Goal: Use online tool/utility: Utilize a website feature to perform a specific function

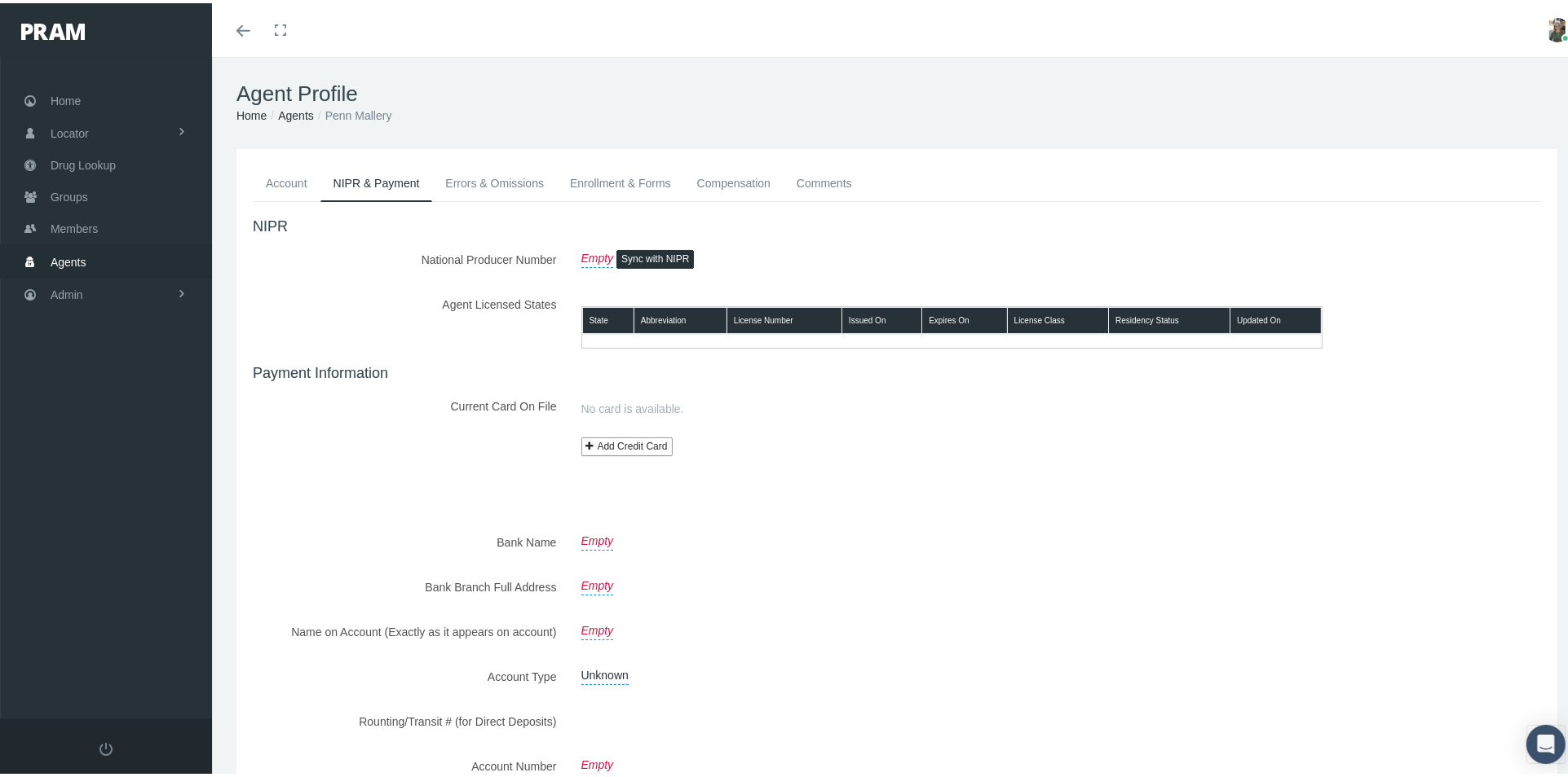
click at [1532, 175] on div "Account NIPR & Payment Errors & Omissions Enrollment & Forms Compensation Comme…" at bounding box center [896, 494] width 1321 height 697
click at [239, 23] on icon "Toggle menubar" at bounding box center [243, 27] width 14 height 10
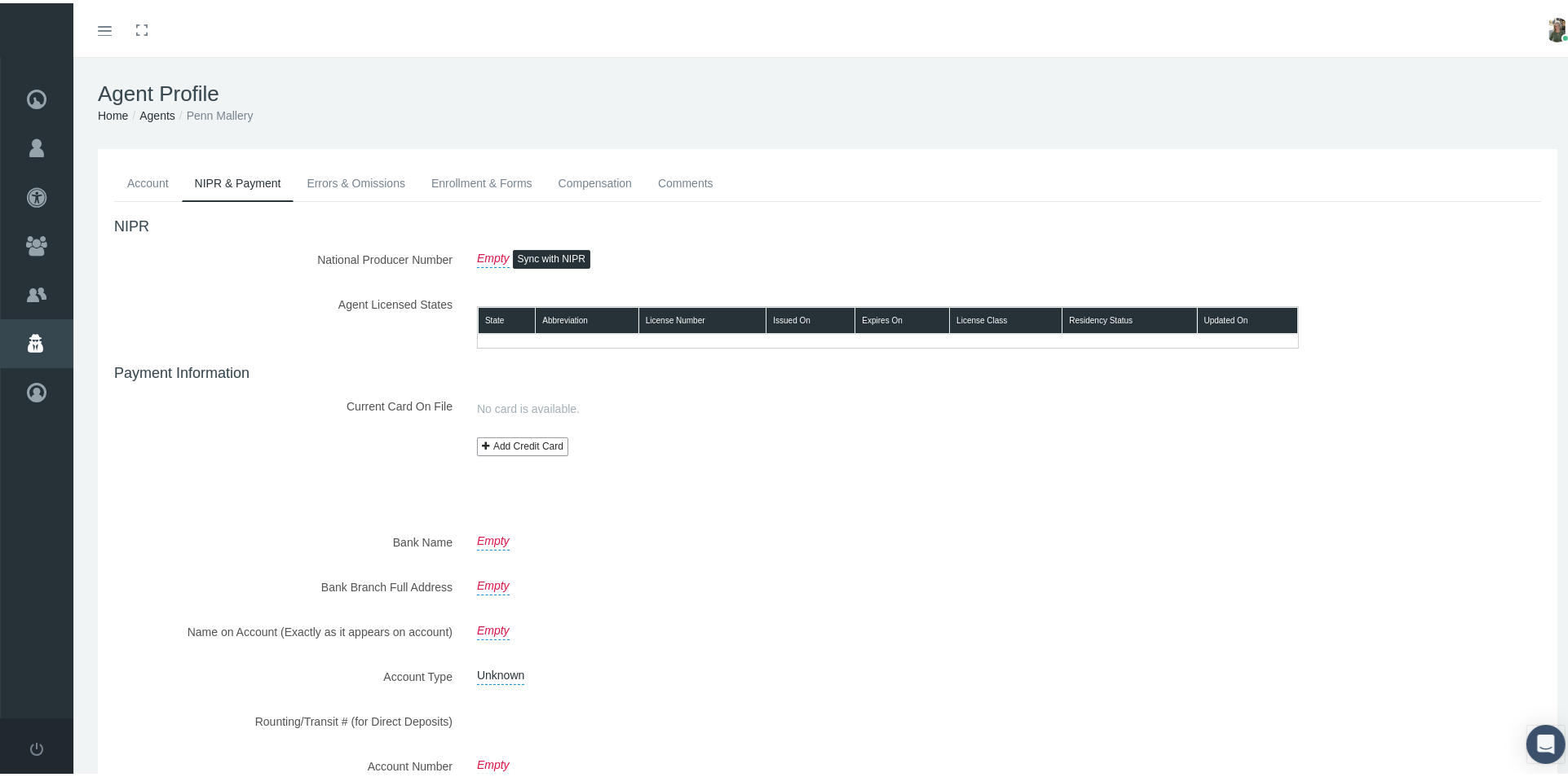
click at [140, 174] on link "Account" at bounding box center [148, 180] width 67 height 36
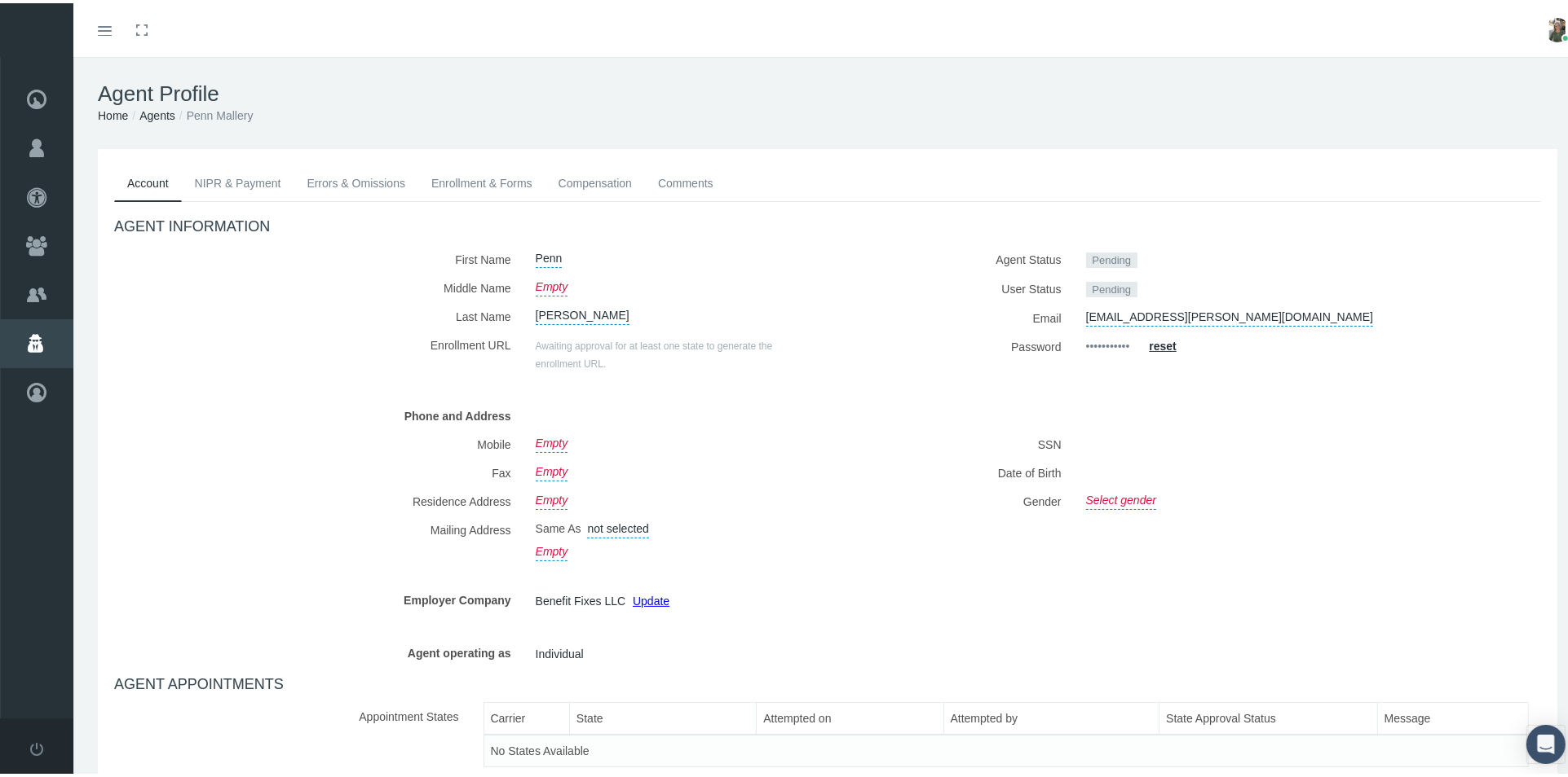
click at [259, 181] on link "NIPR & Payment" at bounding box center [238, 180] width 113 height 36
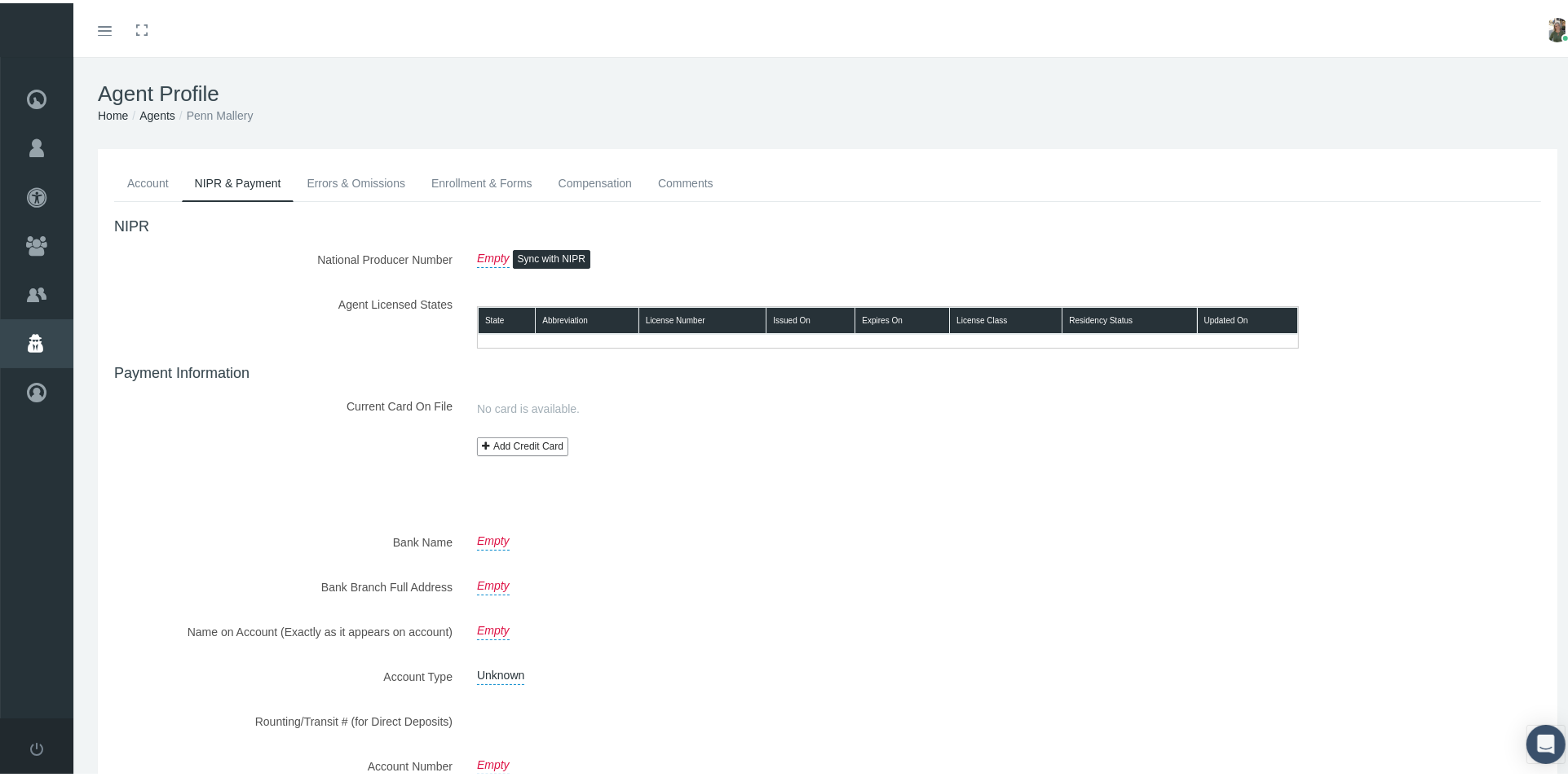
click at [324, 179] on link "Errors & Omissions" at bounding box center [356, 180] width 125 height 36
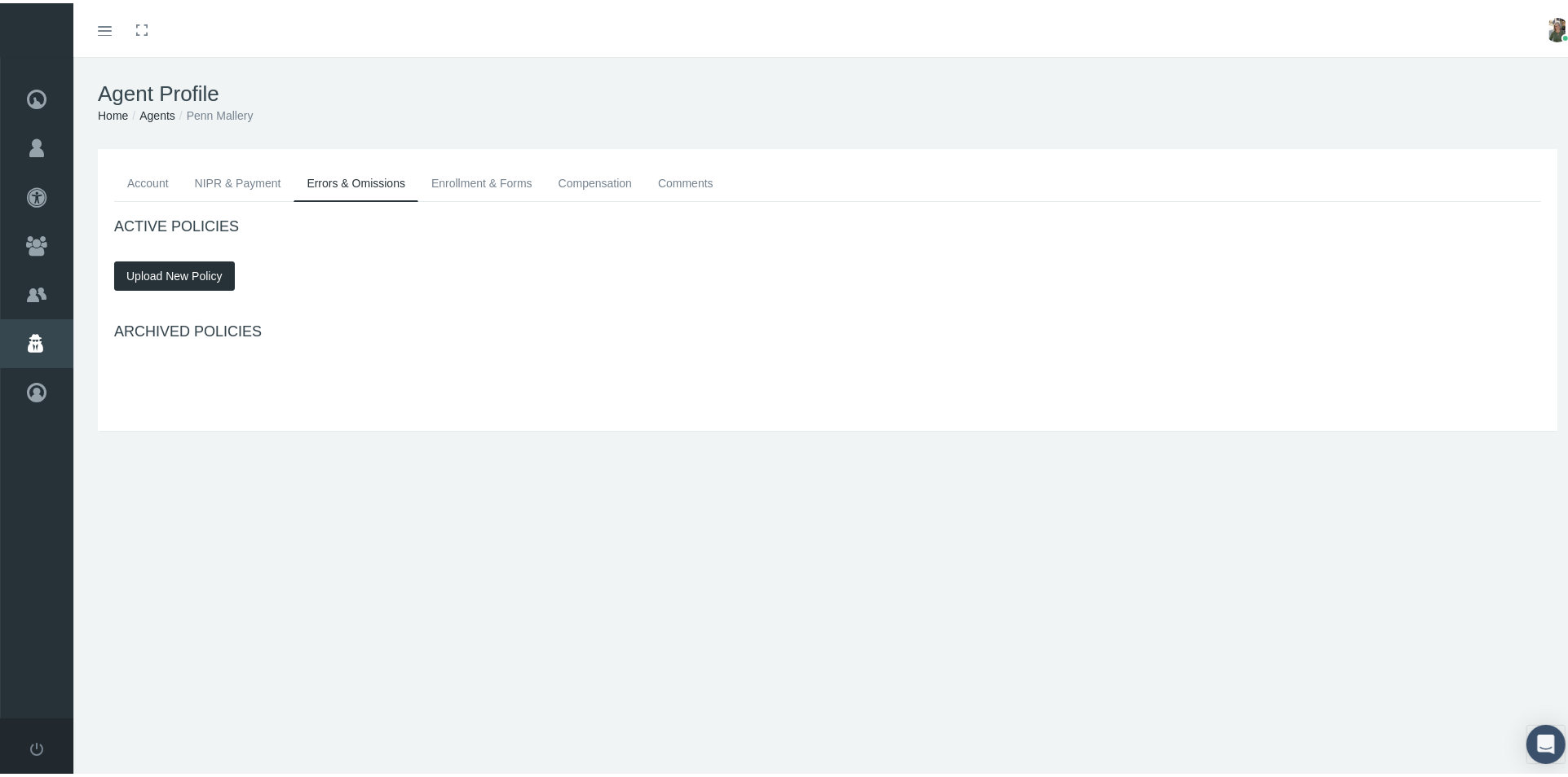
click at [142, 175] on link "Account" at bounding box center [148, 180] width 67 height 36
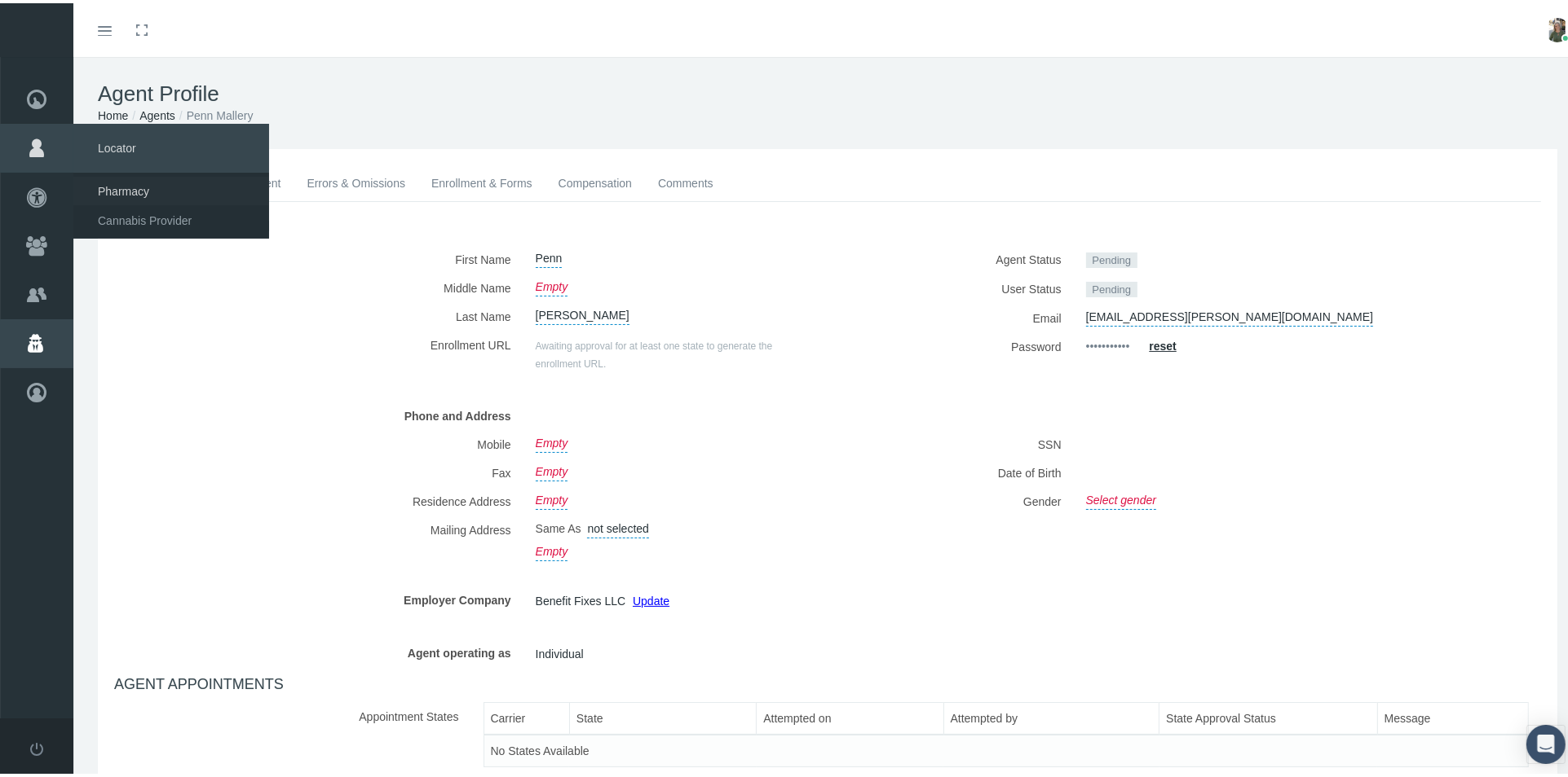
click at [85, 177] on link "Pharmacy" at bounding box center [171, 188] width 196 height 29
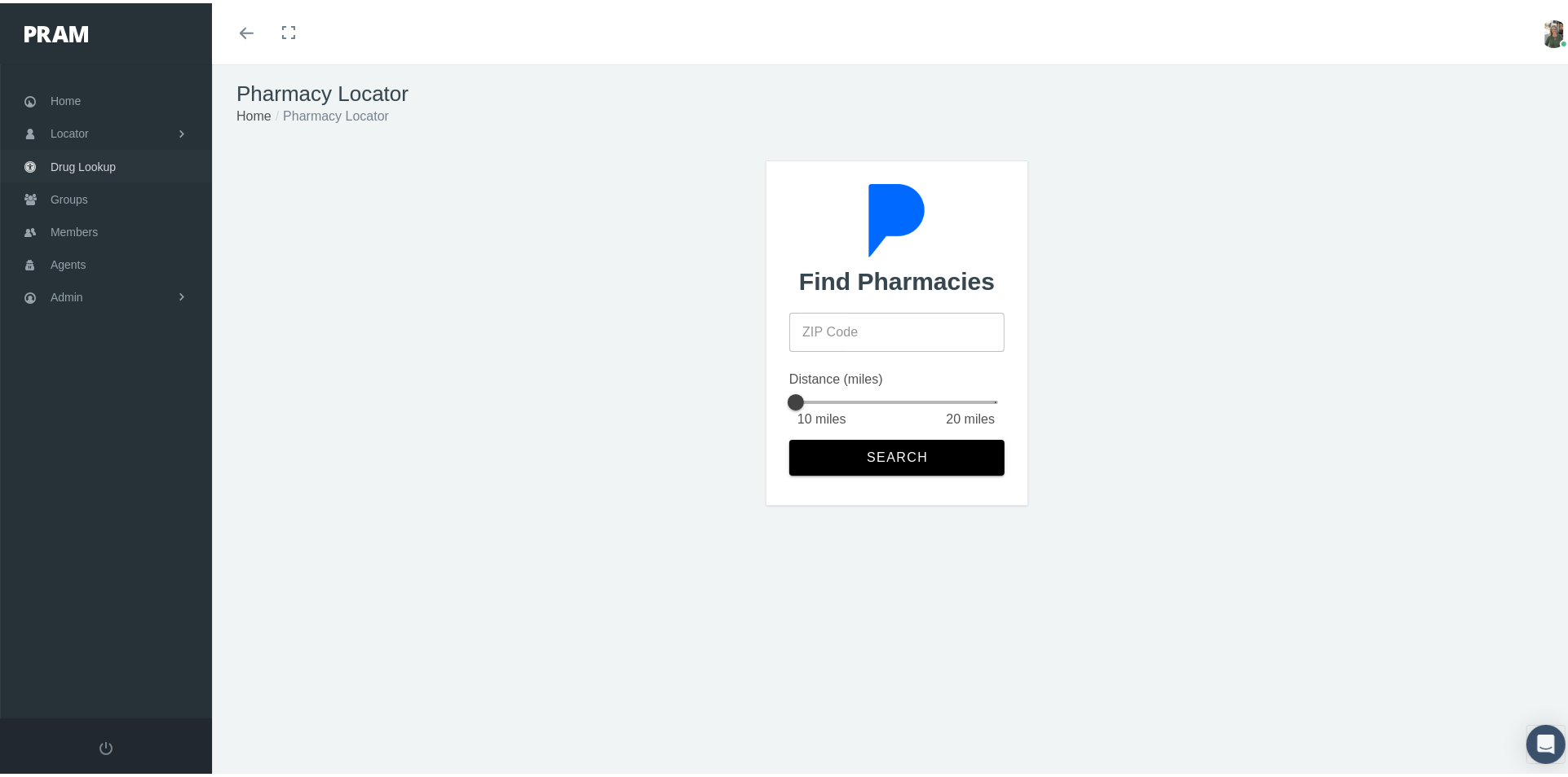
click at [74, 161] on span "Drug Lookup" at bounding box center [83, 163] width 66 height 31
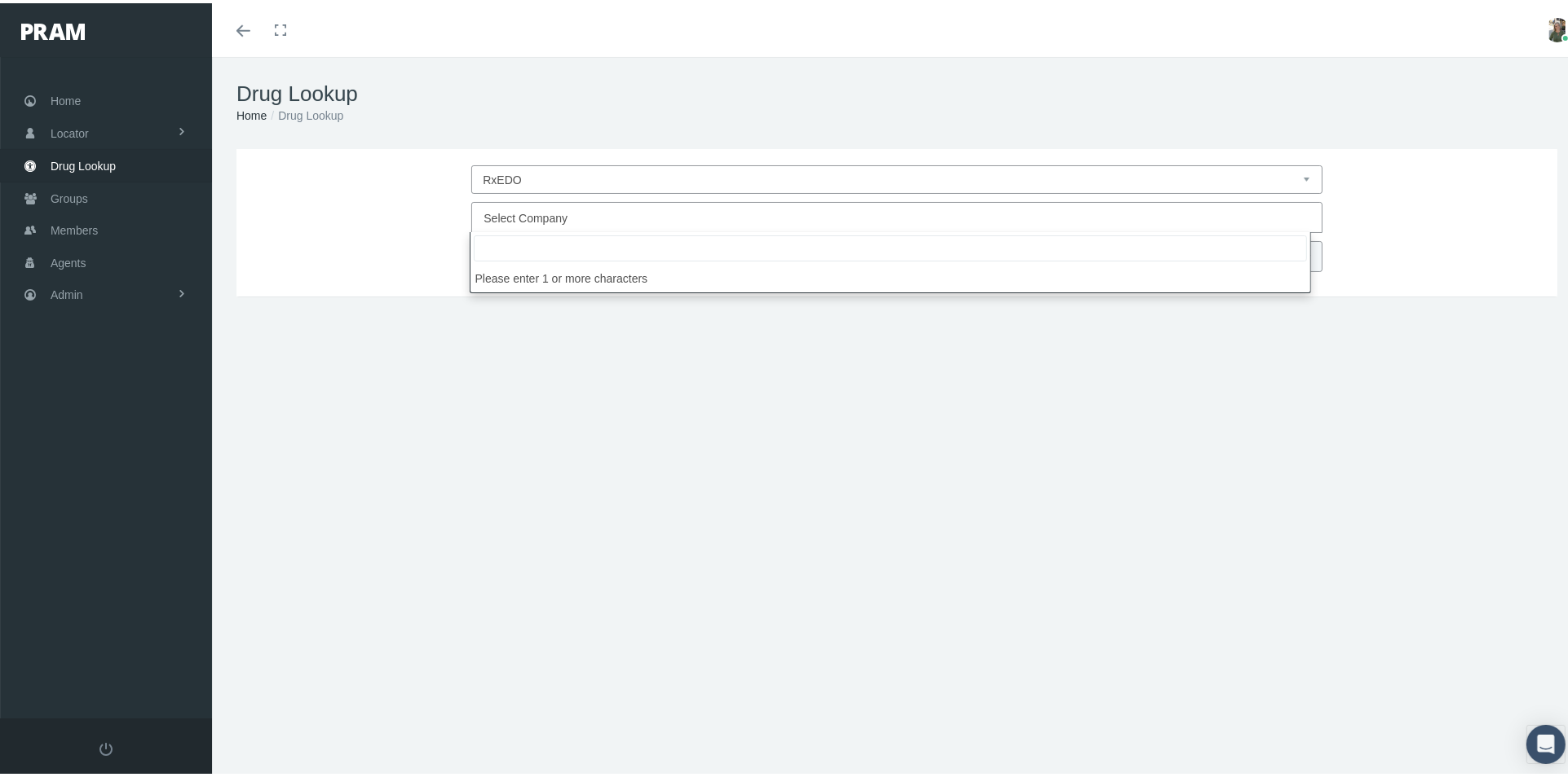
click at [505, 209] on span "Select Company" at bounding box center [526, 215] width 84 height 13
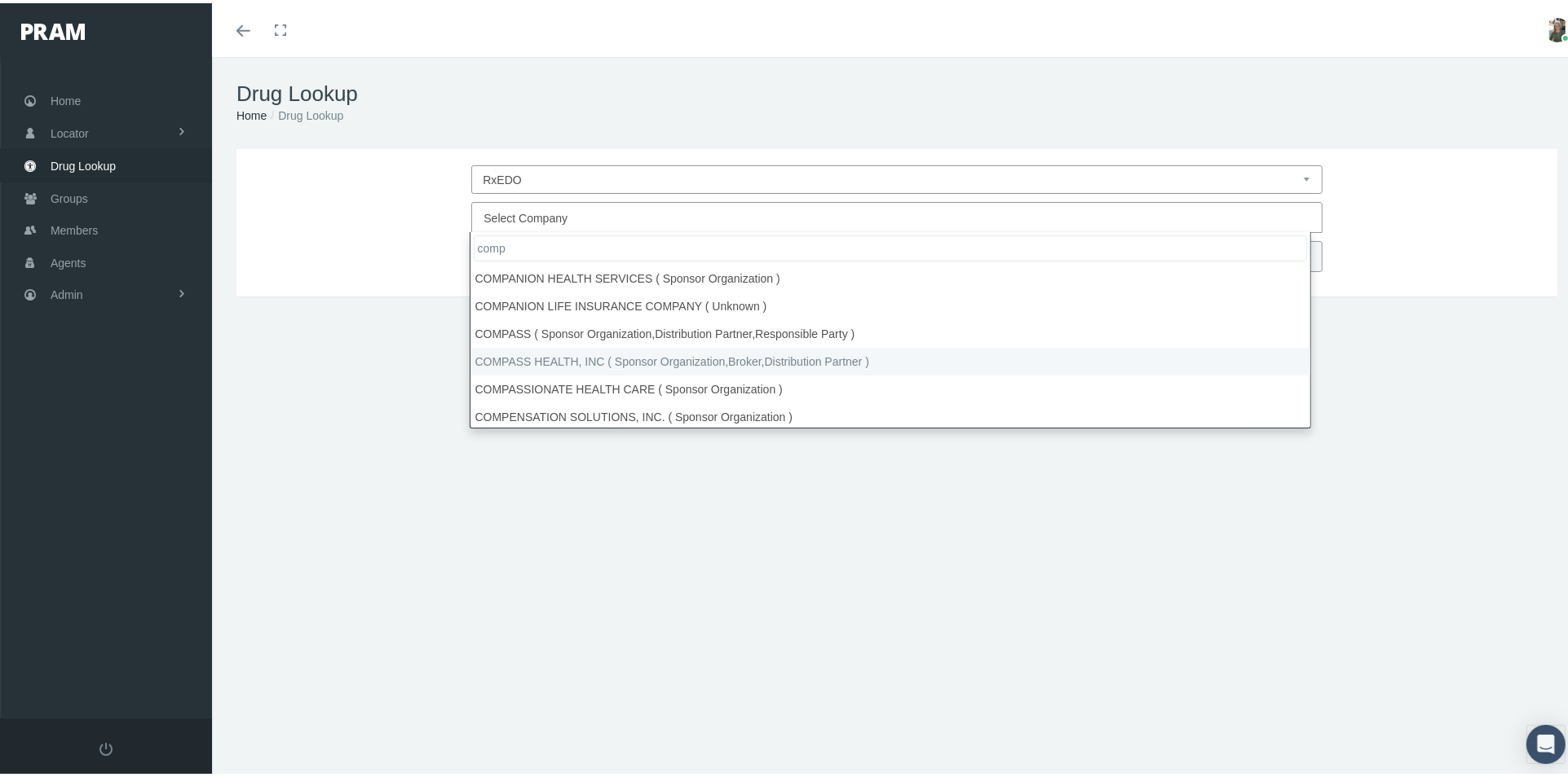
type input "comp"
select select "4759"
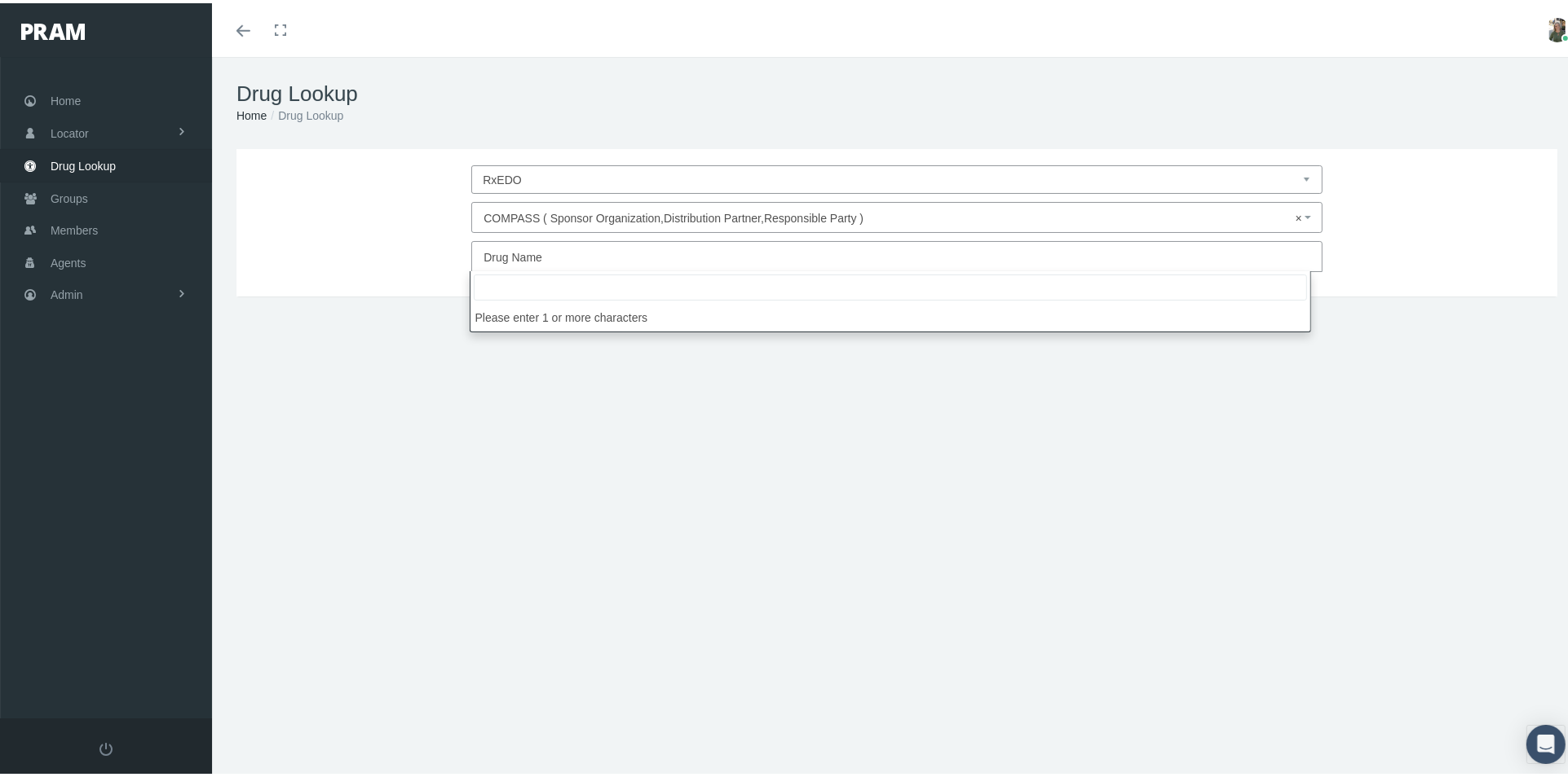
click at [539, 255] on span "Drug Name" at bounding box center [891, 254] width 816 height 21
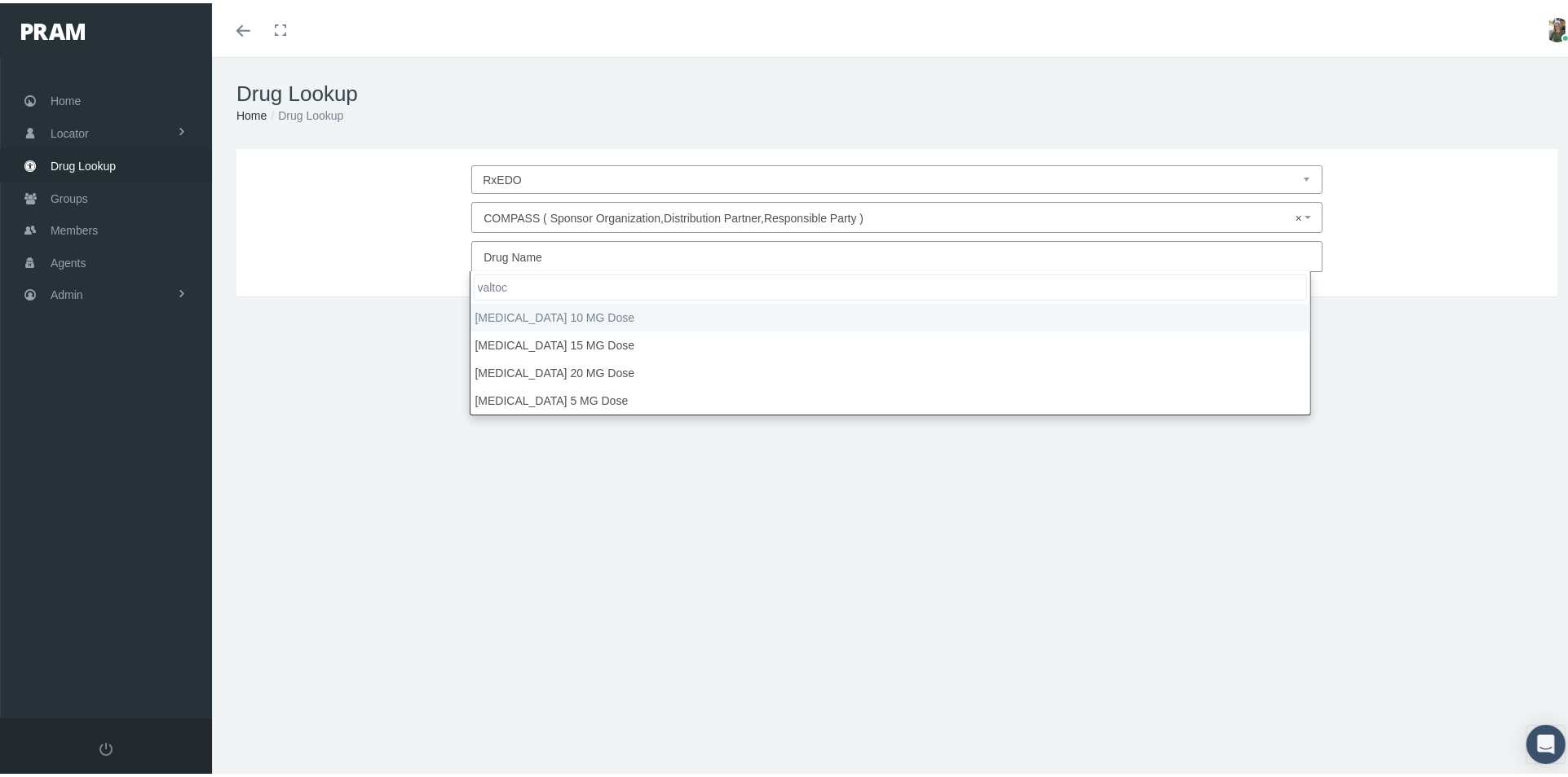
type input "valtoco"
type input "30"
select select "Valtoco 10 MG Dose"
select select "Liquid"
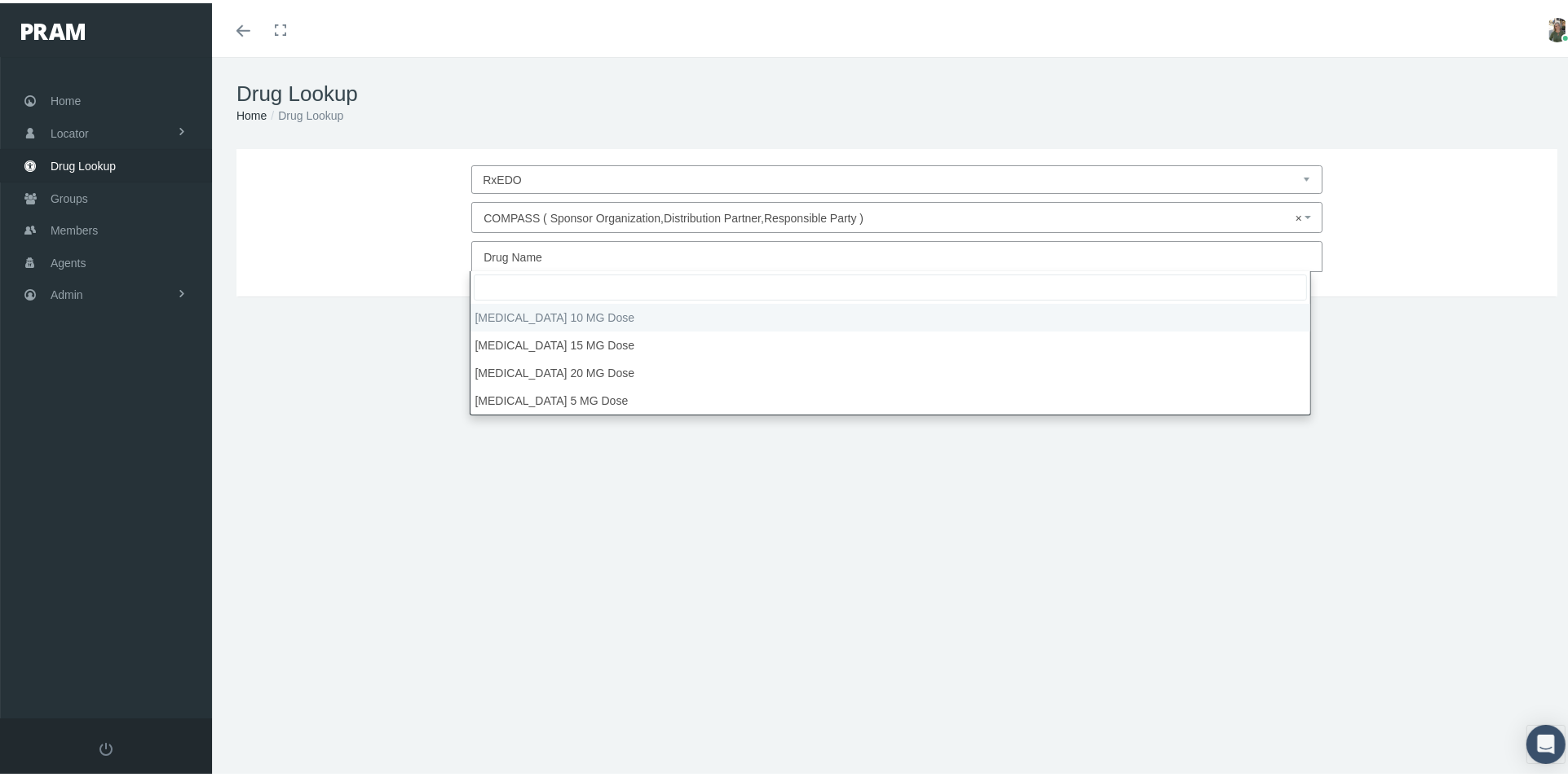
select select "10 MG/0.1ML"
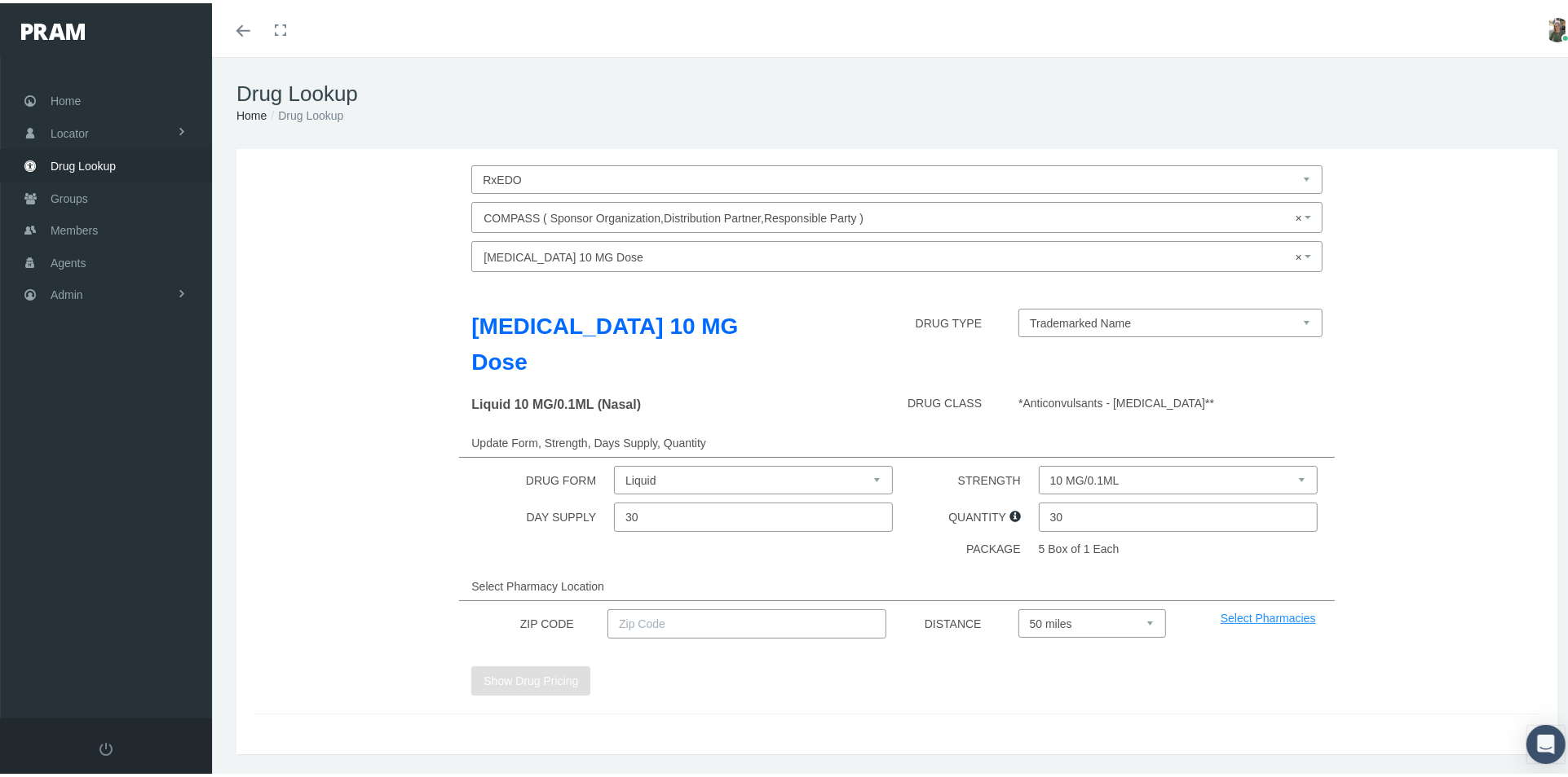
click at [1077, 462] on select "10 MG/0.1ML" at bounding box center [1178, 476] width 279 height 29
drag, startPoint x: 1077, startPoint y: 450, endPoint x: 1052, endPoint y: 474, distance: 34.7
click at [1077, 462] on select "10 MG/0.1ML" at bounding box center [1178, 476] width 279 height 29
click at [710, 607] on input "text" at bounding box center [746, 621] width 279 height 30
type input "92886"
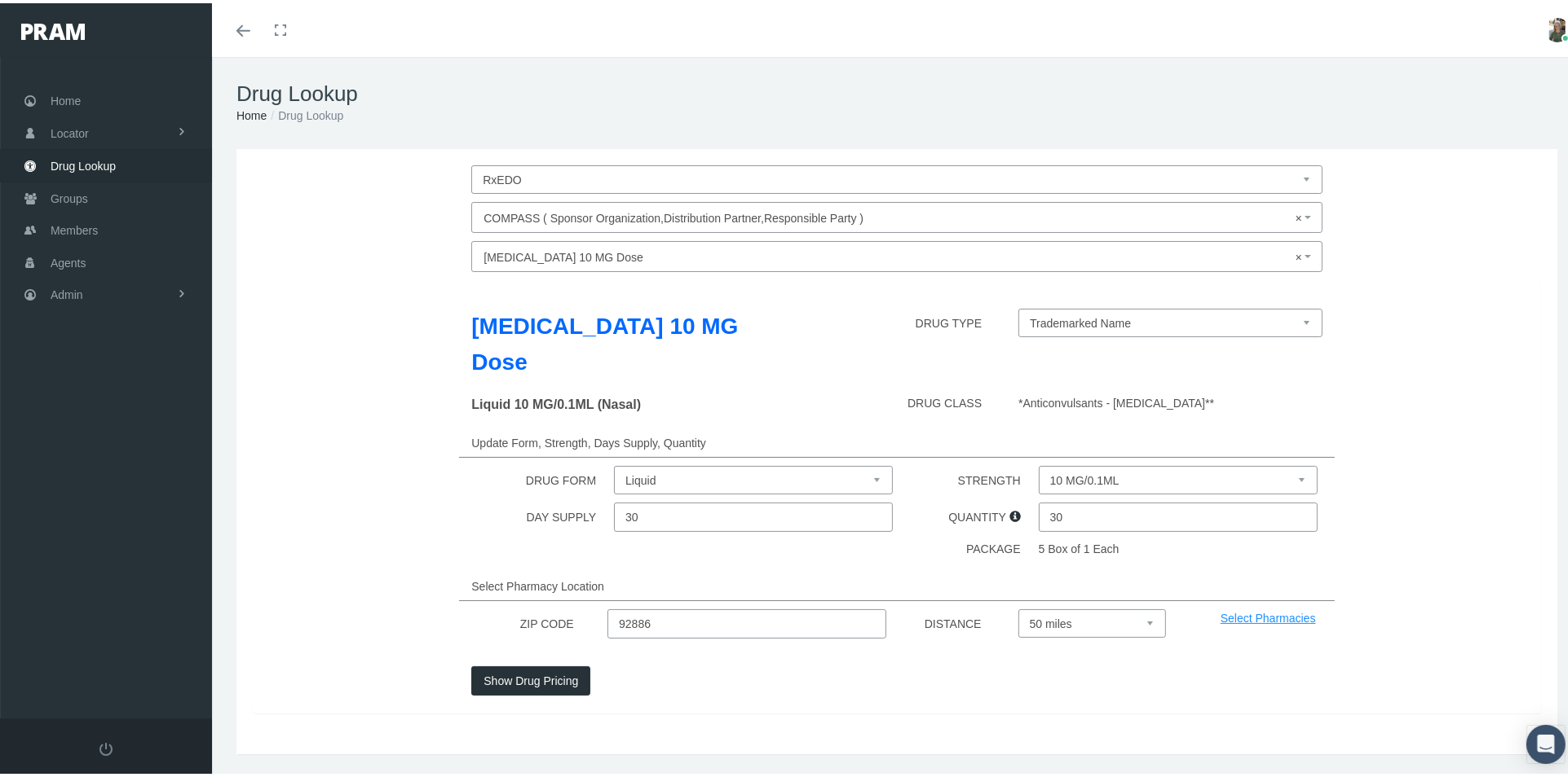
click at [538, 663] on button "Show Drug Pricing" at bounding box center [531, 678] width 119 height 30
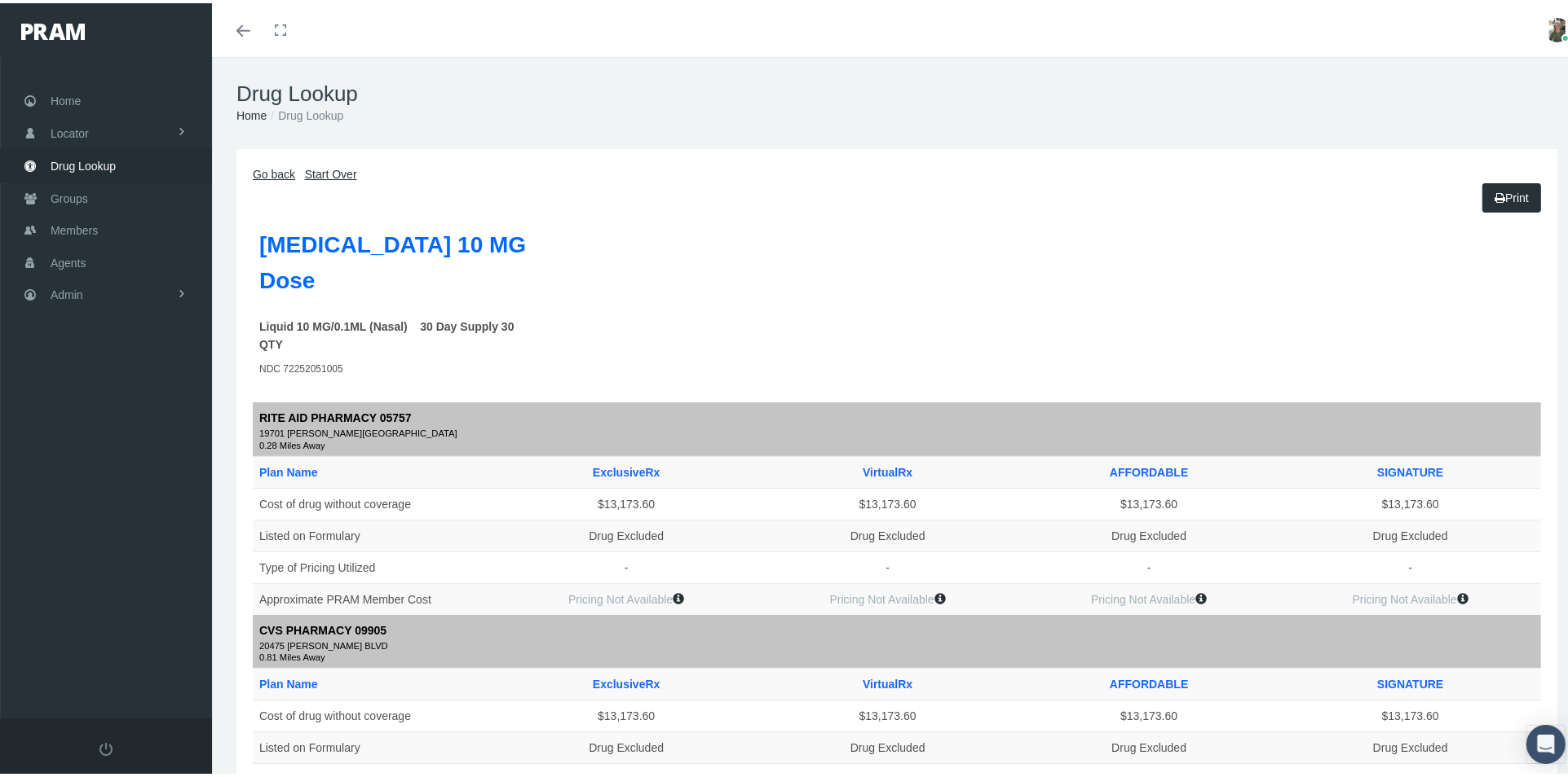
click at [269, 169] on link "Go back" at bounding box center [274, 170] width 42 height 13
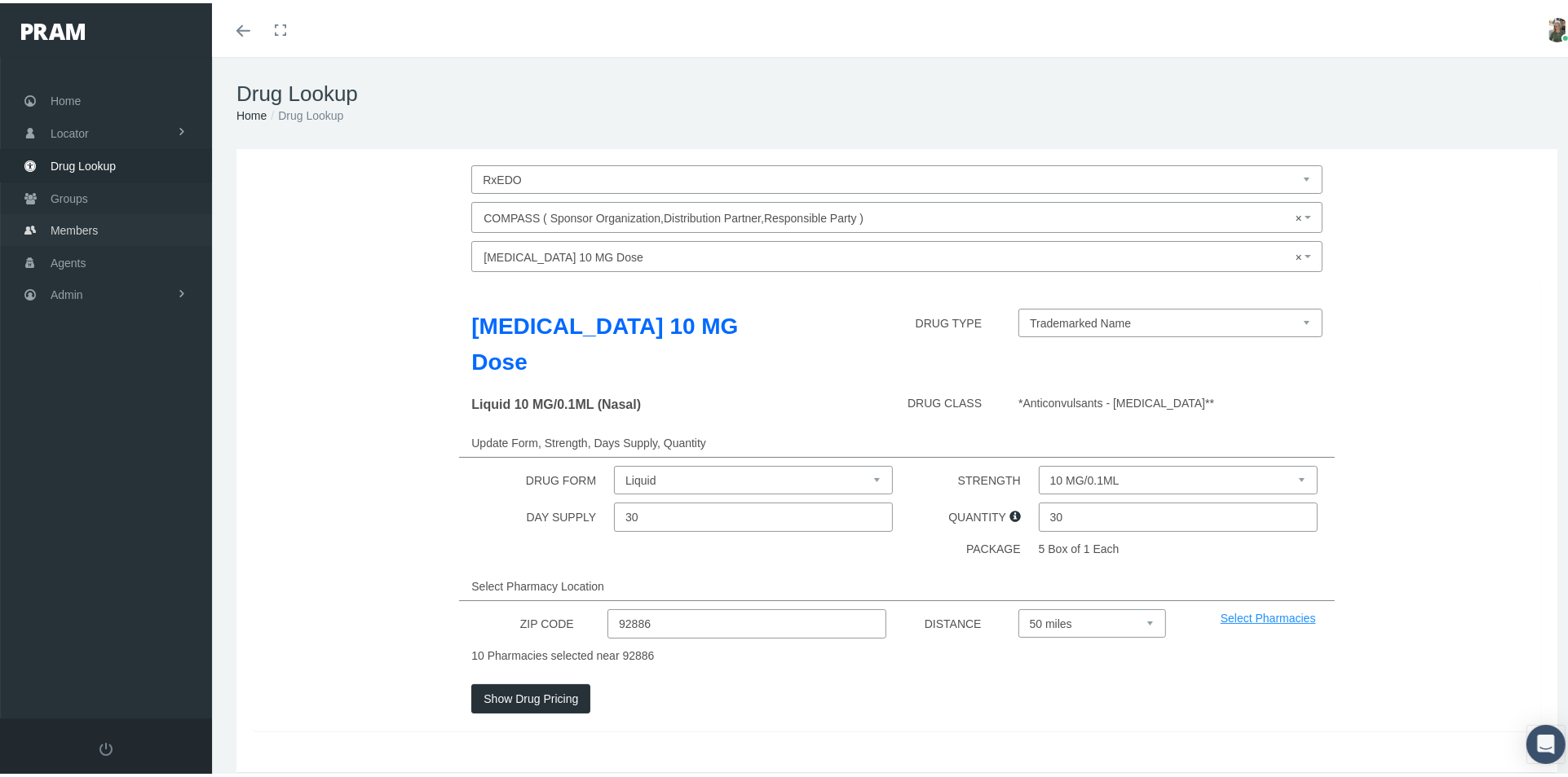
click at [101, 217] on link "Members" at bounding box center [106, 226] width 212 height 31
